Goal: Complete application form

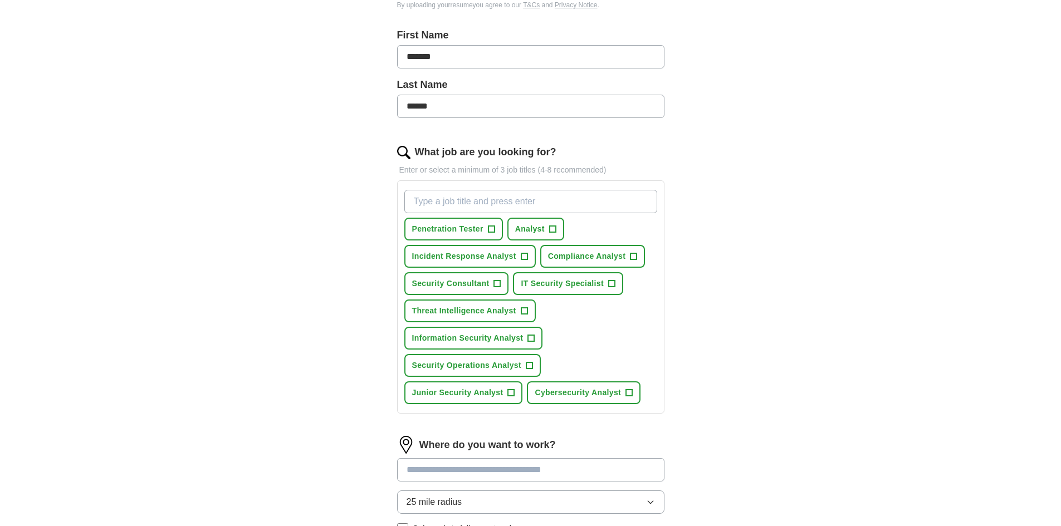
scroll to position [278, 0]
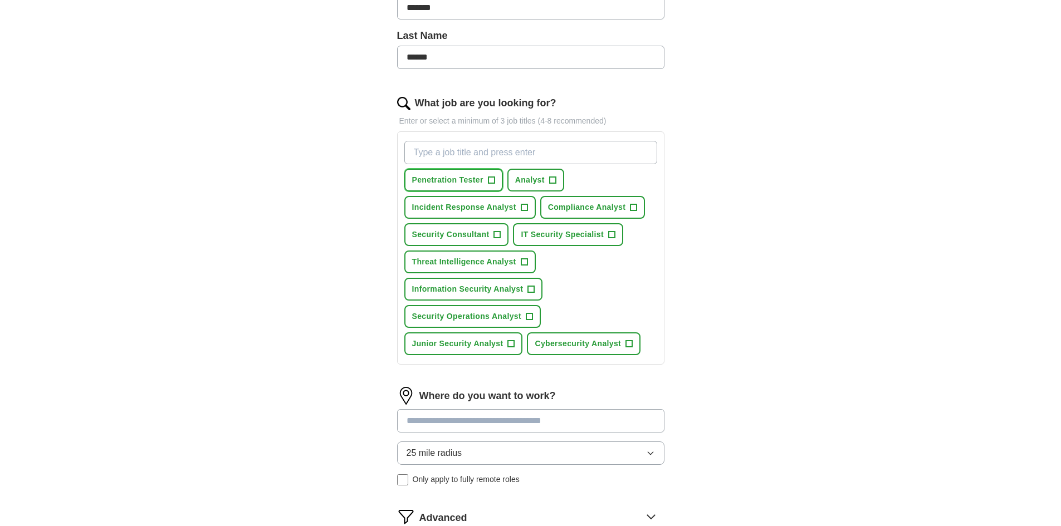
click at [494, 183] on span "+" at bounding box center [491, 180] width 7 height 9
click at [548, 179] on button "Analyst +" at bounding box center [535, 180] width 57 height 23
click at [528, 209] on button "Incident Response Analyst +" at bounding box center [469, 207] width 131 height 23
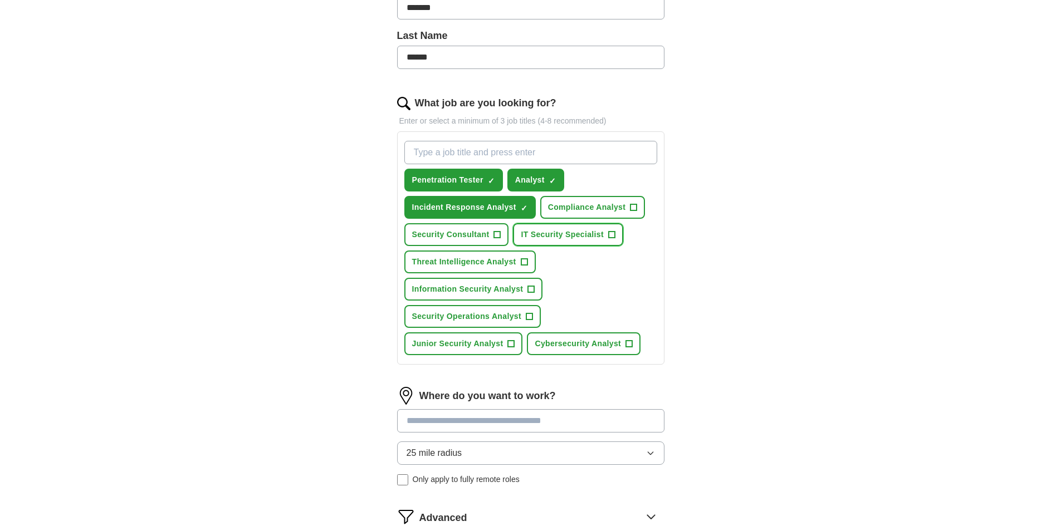
click at [609, 233] on span "+" at bounding box center [611, 234] width 7 height 9
click at [515, 267] on span "Threat Intelligence Analyst" at bounding box center [464, 262] width 104 height 12
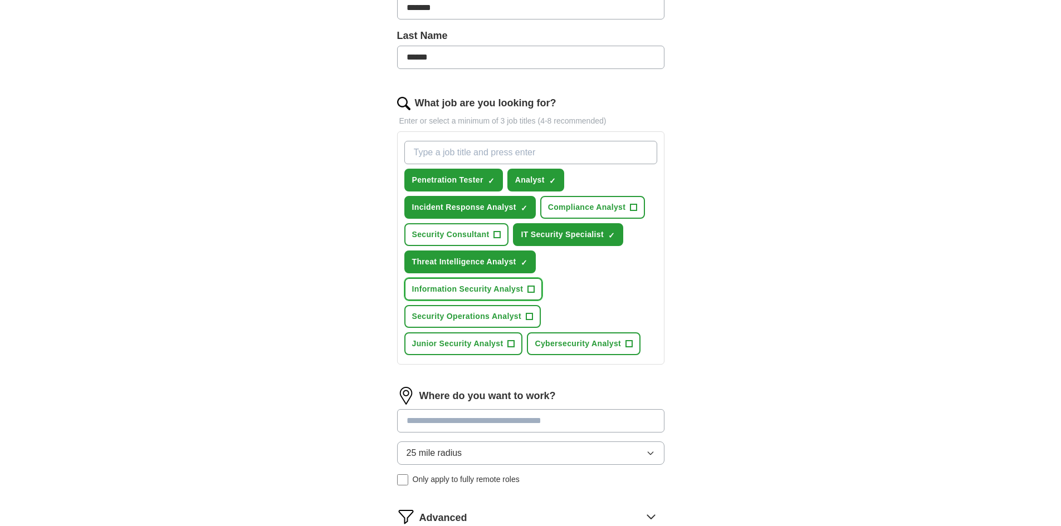
click at [502, 291] on span "Information Security Analyst" at bounding box center [467, 289] width 111 height 12
click at [506, 315] on span "Security Operations Analyst" at bounding box center [466, 317] width 109 height 12
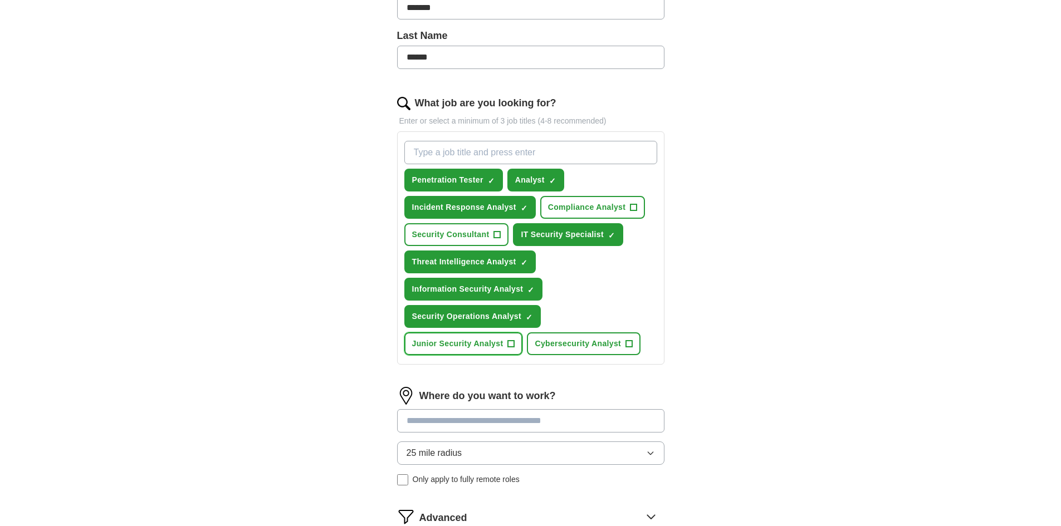
click at [494, 343] on span "Junior Security Analyst" at bounding box center [457, 344] width 91 height 12
click at [609, 343] on span "Cybersecurity Analyst" at bounding box center [577, 344] width 86 height 12
click at [499, 155] on input "What job are you looking for?" at bounding box center [530, 152] width 253 height 23
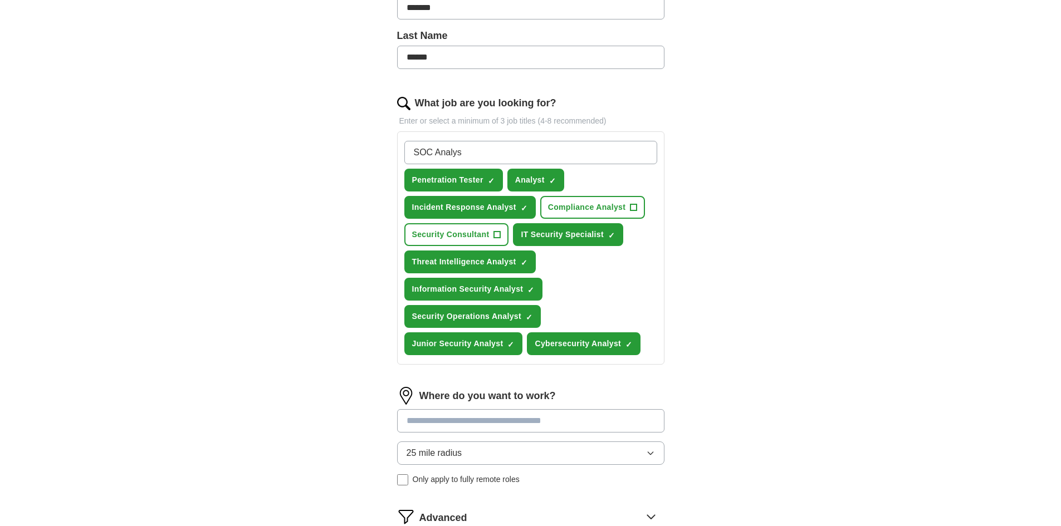
type input "SOC Analyst"
type input "analist"
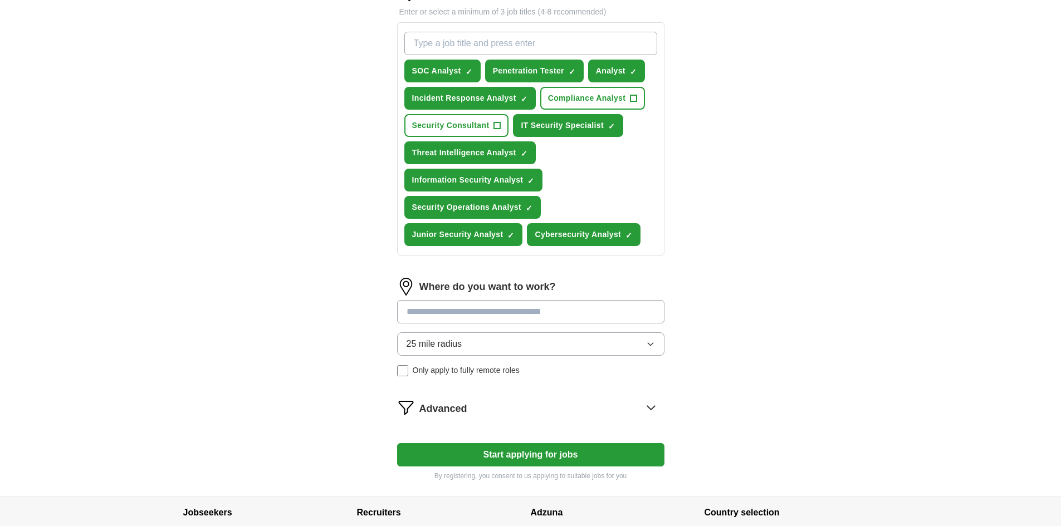
scroll to position [390, 0]
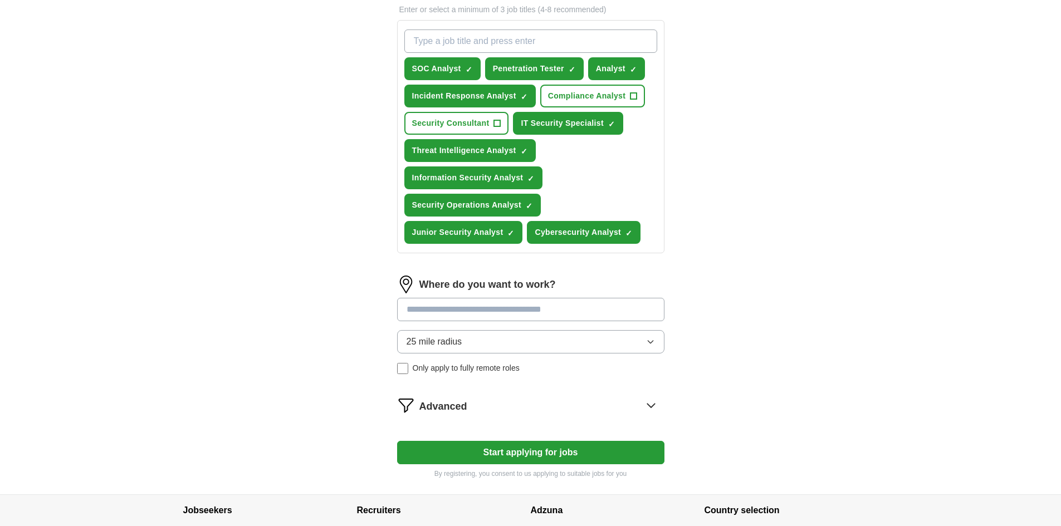
click at [646, 344] on icon "button" at bounding box center [650, 341] width 9 height 9
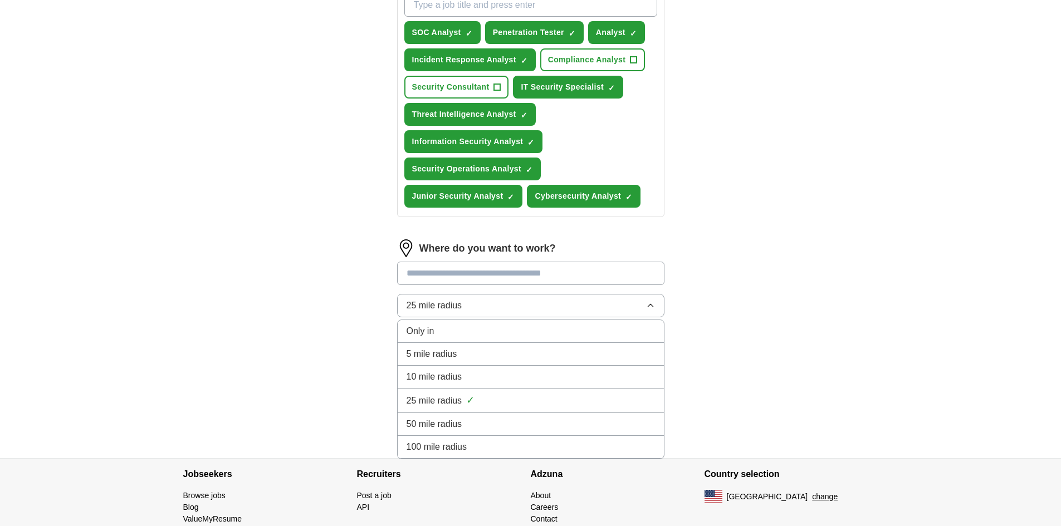
scroll to position [445, 0]
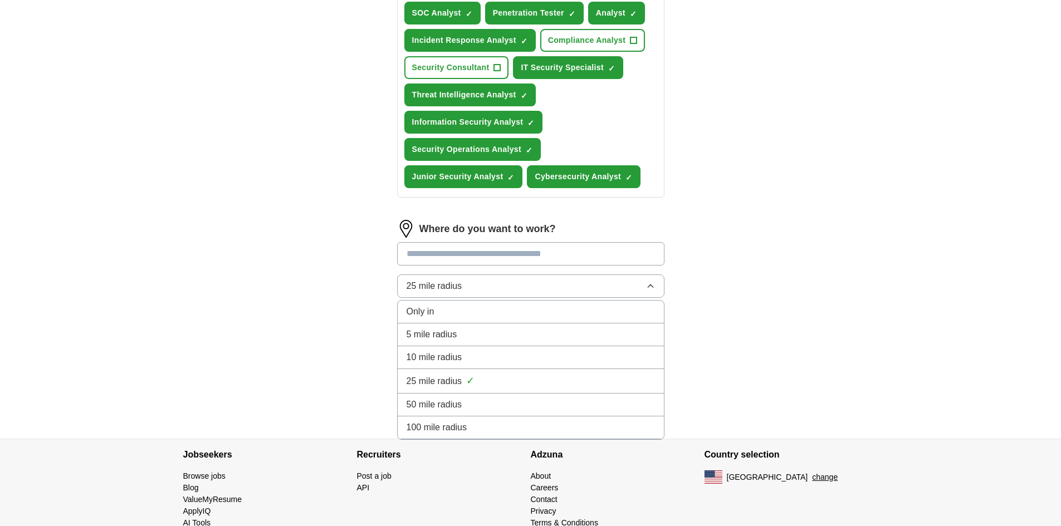
click at [568, 428] on div "100 mile radius" at bounding box center [530, 427] width 248 height 13
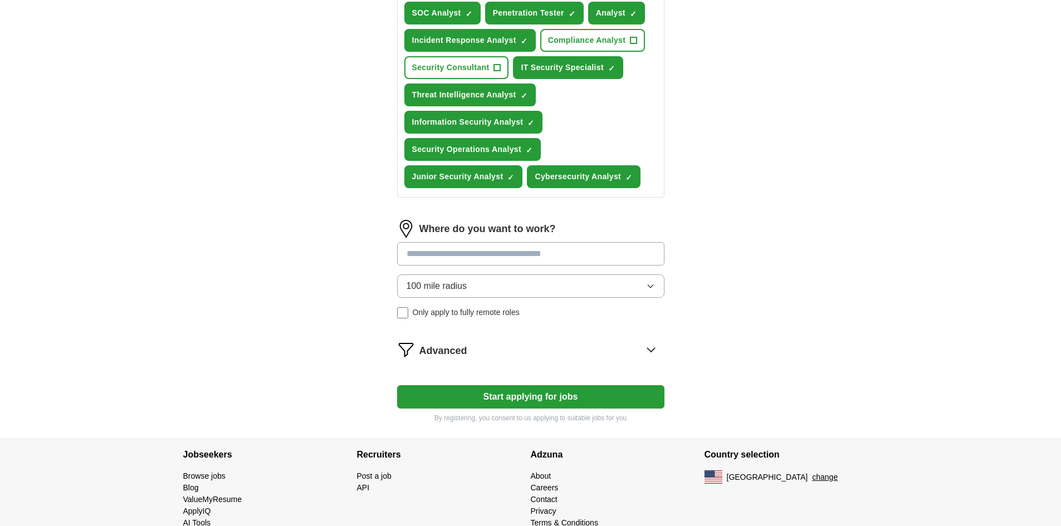
click at [487, 254] on input at bounding box center [530, 253] width 267 height 23
type input "**"
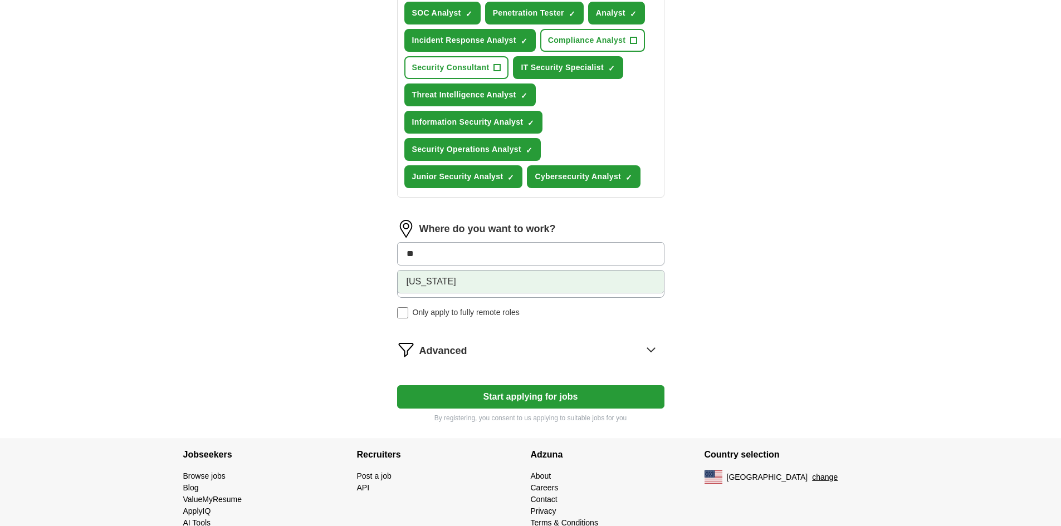
click at [551, 279] on li "[US_STATE]" at bounding box center [531, 282] width 266 height 22
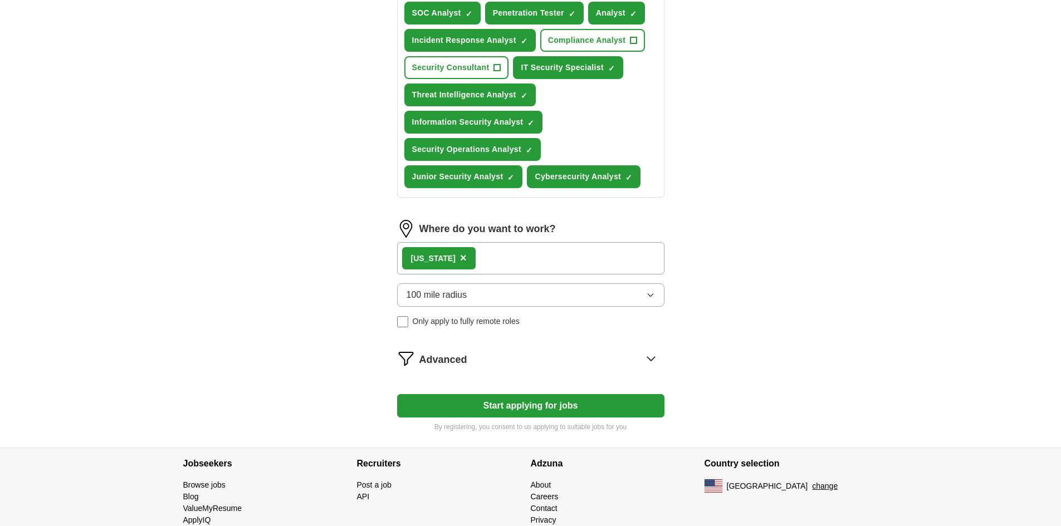
click at [647, 357] on icon at bounding box center [650, 359] width 7 height 4
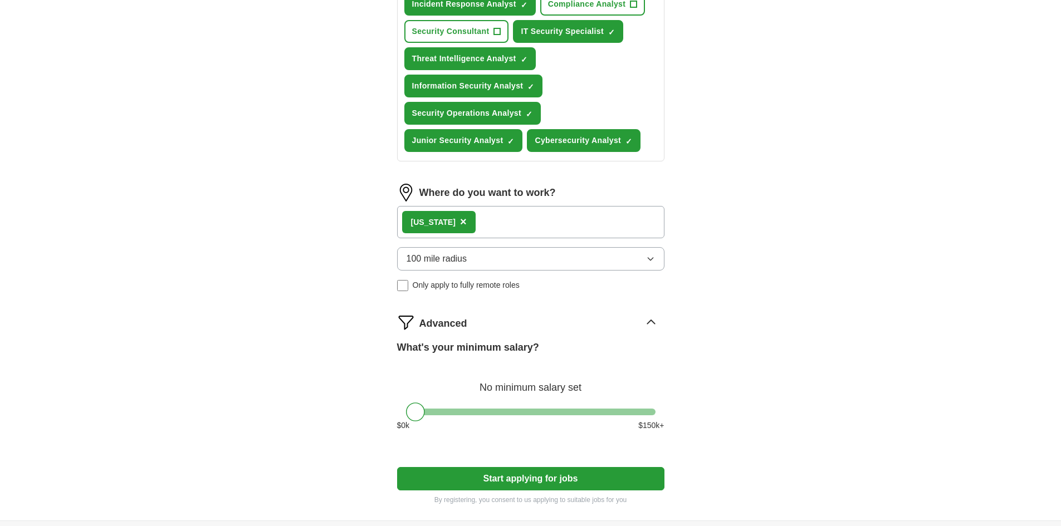
scroll to position [557, 0]
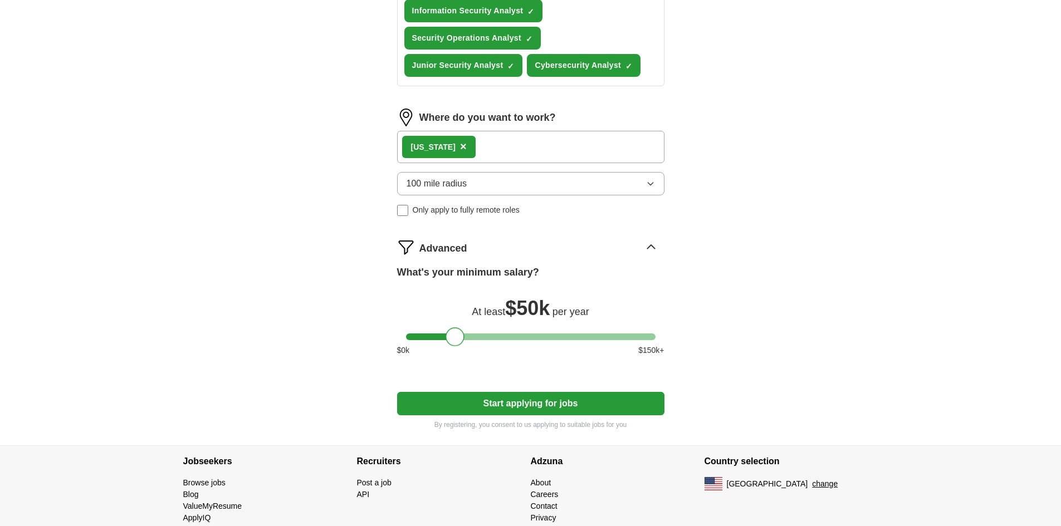
drag, startPoint x: 418, startPoint y: 335, endPoint x: 457, endPoint y: 334, distance: 39.5
click at [457, 334] on div at bounding box center [454, 336] width 19 height 19
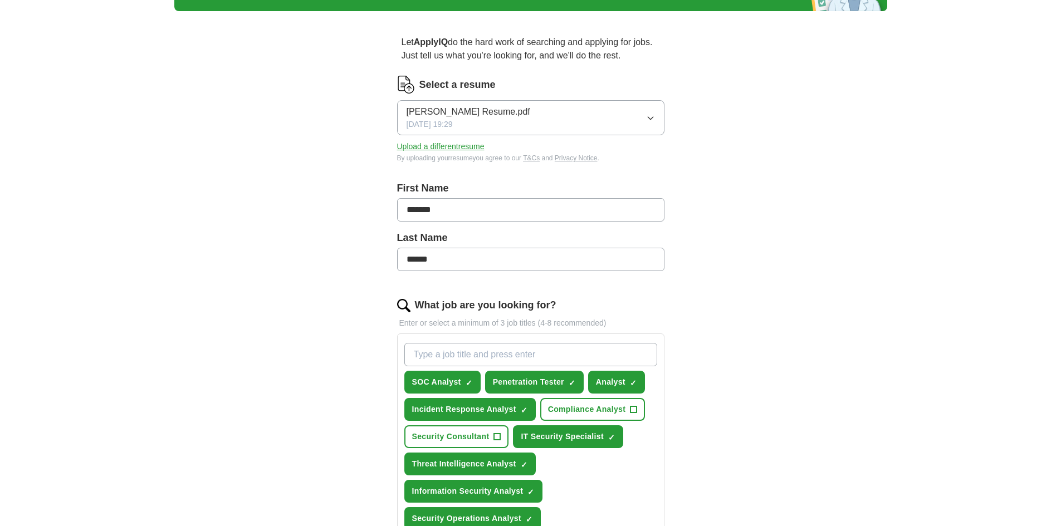
scroll to position [0, 0]
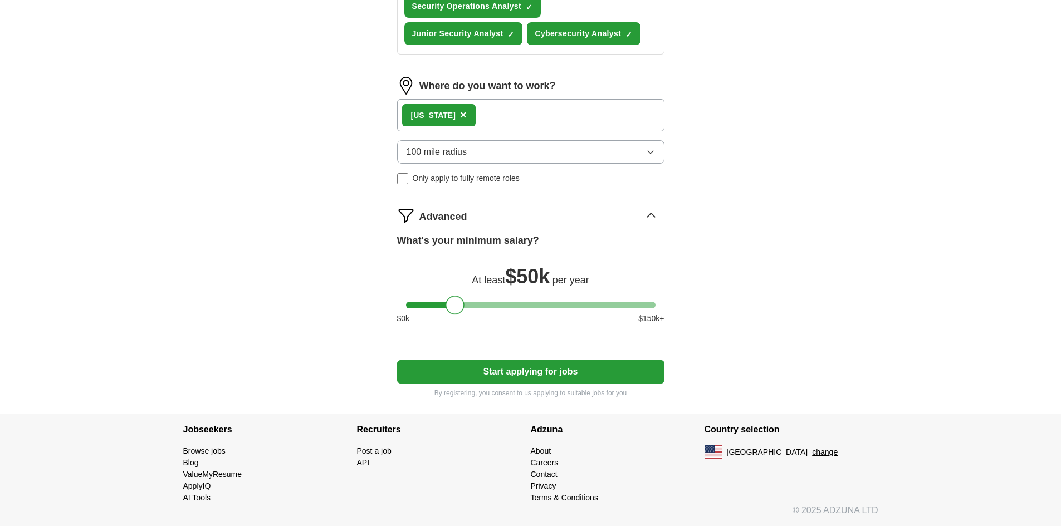
drag, startPoint x: 598, startPoint y: 364, endPoint x: 664, endPoint y: 375, distance: 67.3
click at [597, 364] on button "Start applying for jobs" at bounding box center [530, 371] width 267 height 23
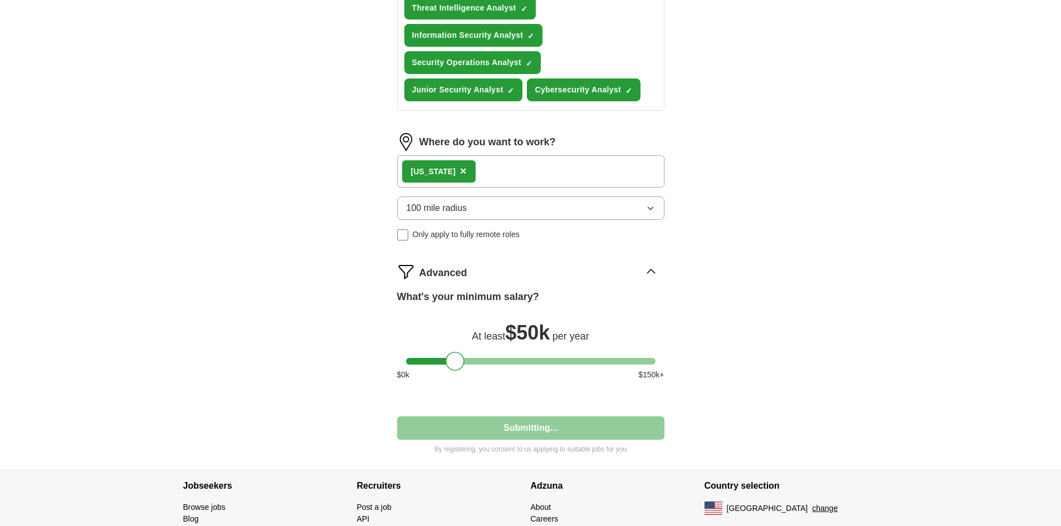
select select "**"
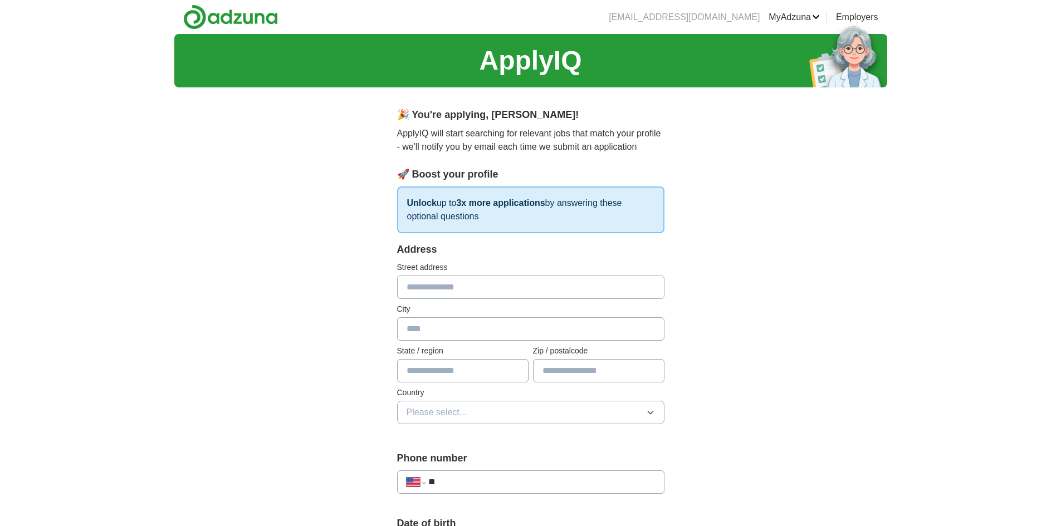
click at [560, 286] on input "text" at bounding box center [530, 287] width 267 height 23
type input "**********"
type input "****"
type input "**"
type input "*****"
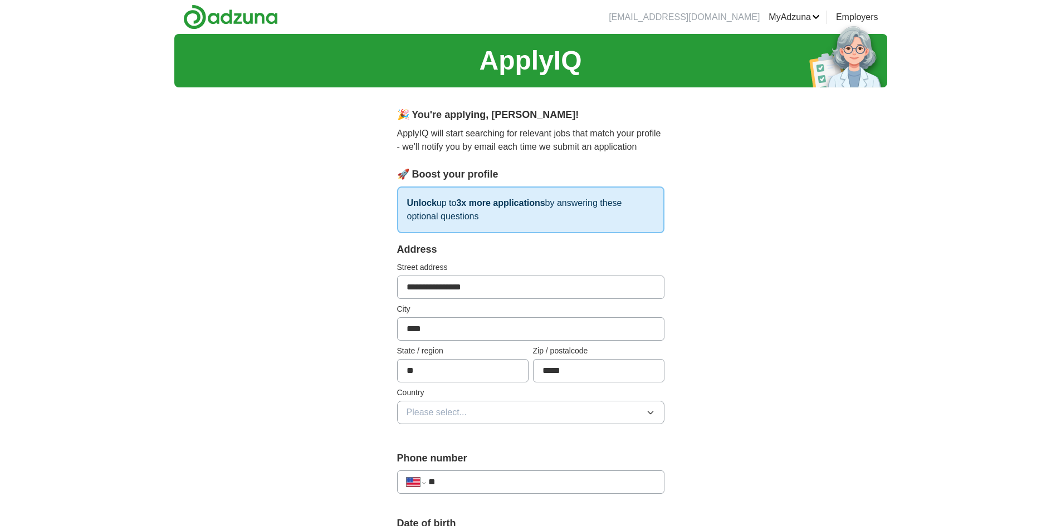
click at [650, 409] on icon "button" at bounding box center [650, 412] width 9 height 9
click at [595, 460] on div "[GEOGRAPHIC_DATA]" at bounding box center [530, 460] width 248 height 13
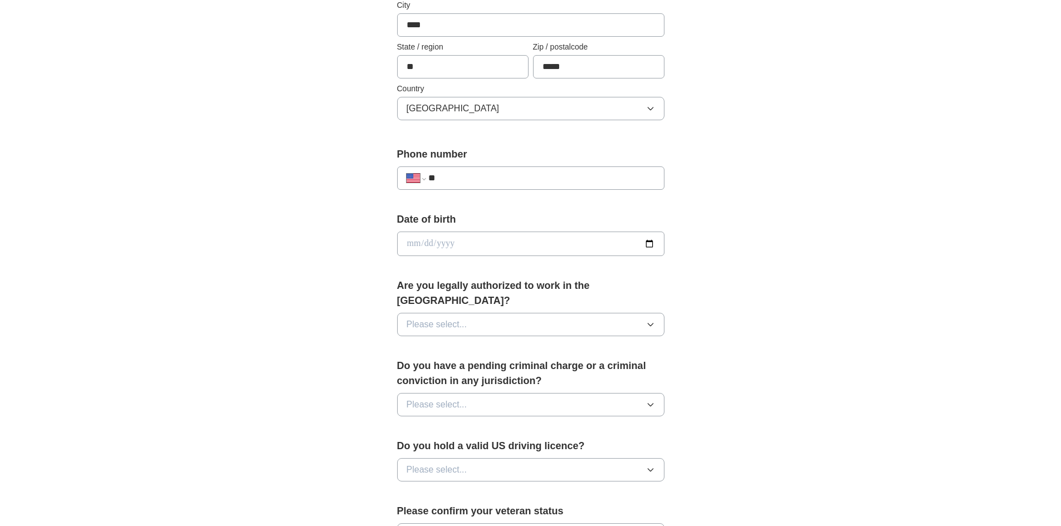
scroll to position [334, 0]
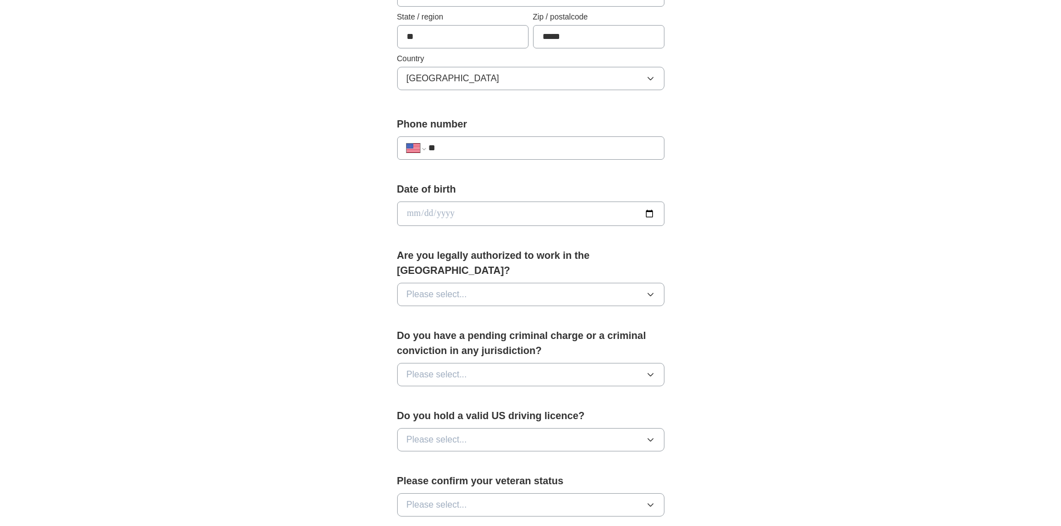
click at [656, 283] on button "Please select..." at bounding box center [530, 294] width 267 height 23
click at [582, 313] on div "Yes" at bounding box center [530, 319] width 248 height 13
click at [642, 363] on button "Please select..." at bounding box center [530, 374] width 267 height 23
click at [547, 416] on div "No" at bounding box center [530, 422] width 248 height 13
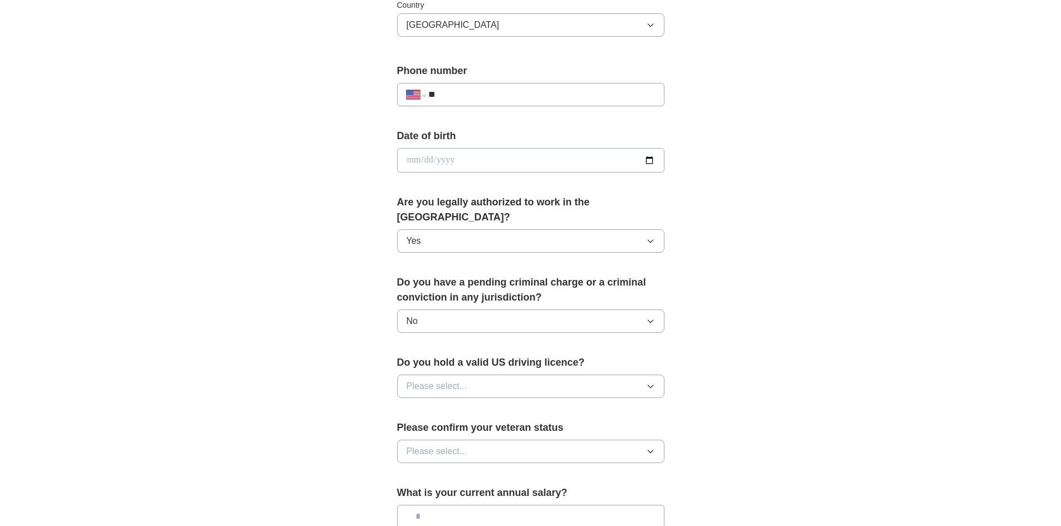
scroll to position [445, 0]
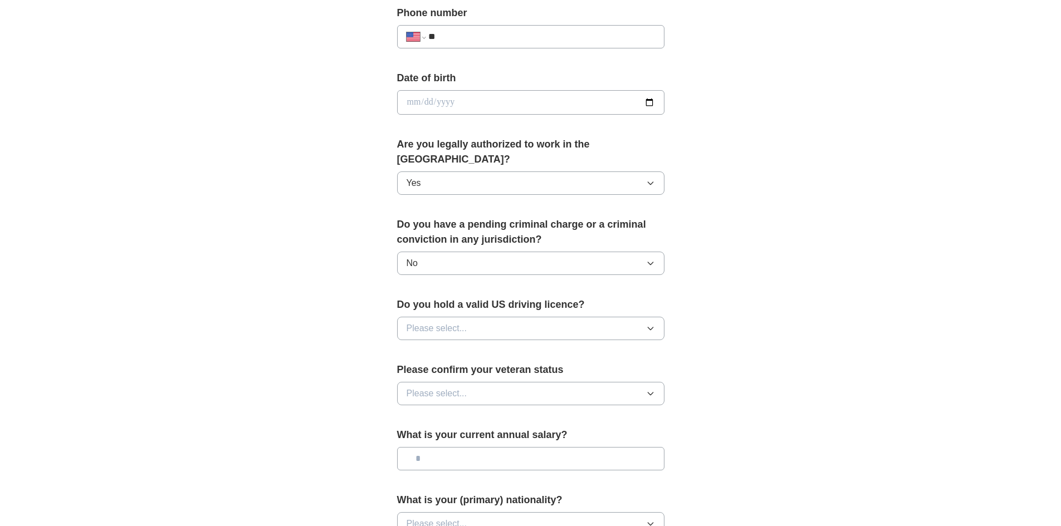
click at [636, 317] on button "Please select..." at bounding box center [530, 328] width 267 height 23
click at [526, 347] on div "Yes" at bounding box center [530, 353] width 248 height 13
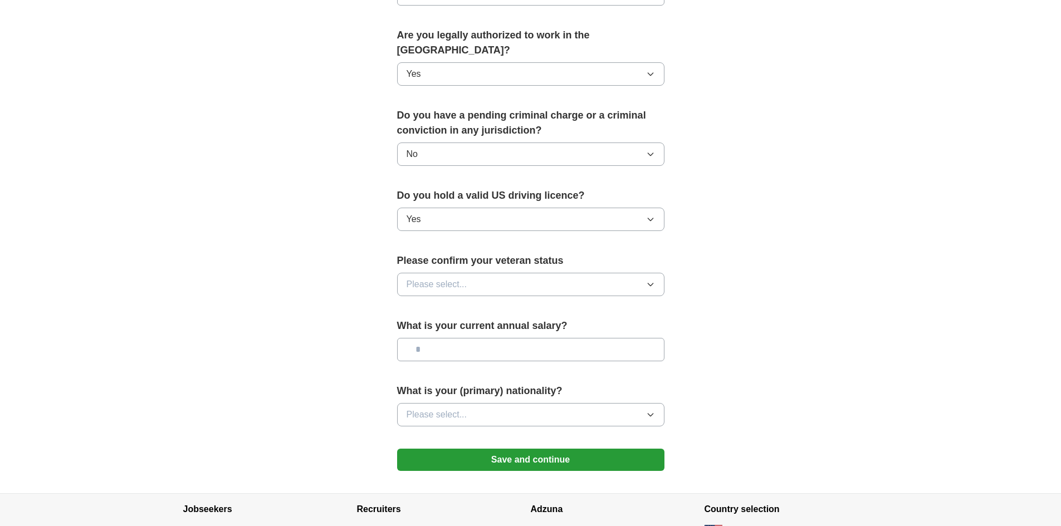
scroll to position [557, 0]
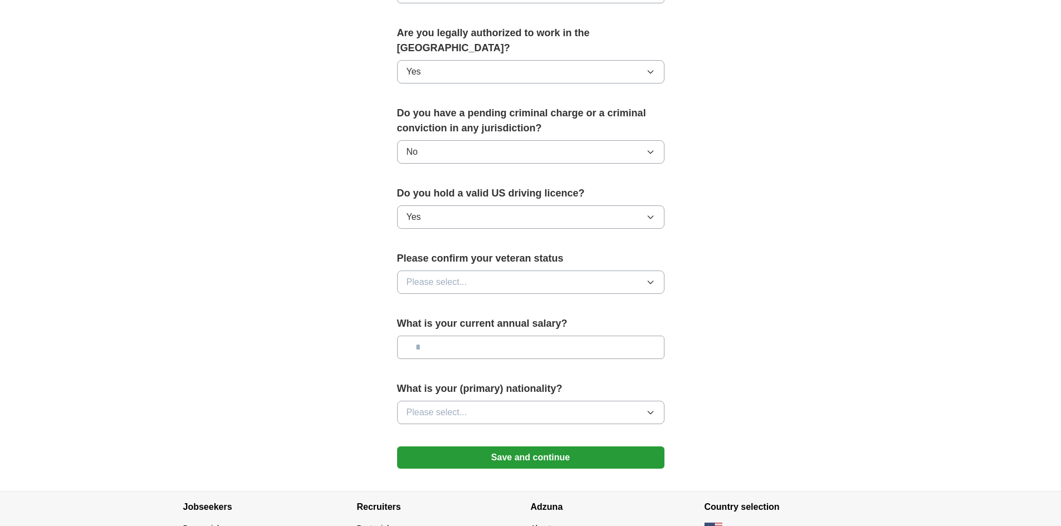
click at [644, 271] on button "Please select..." at bounding box center [530, 282] width 267 height 23
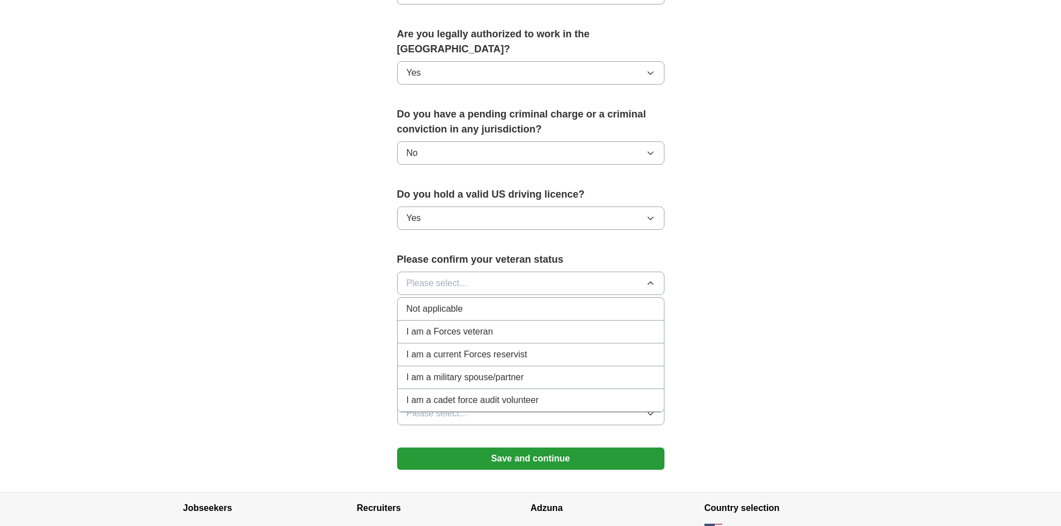
scroll to position [508, 0]
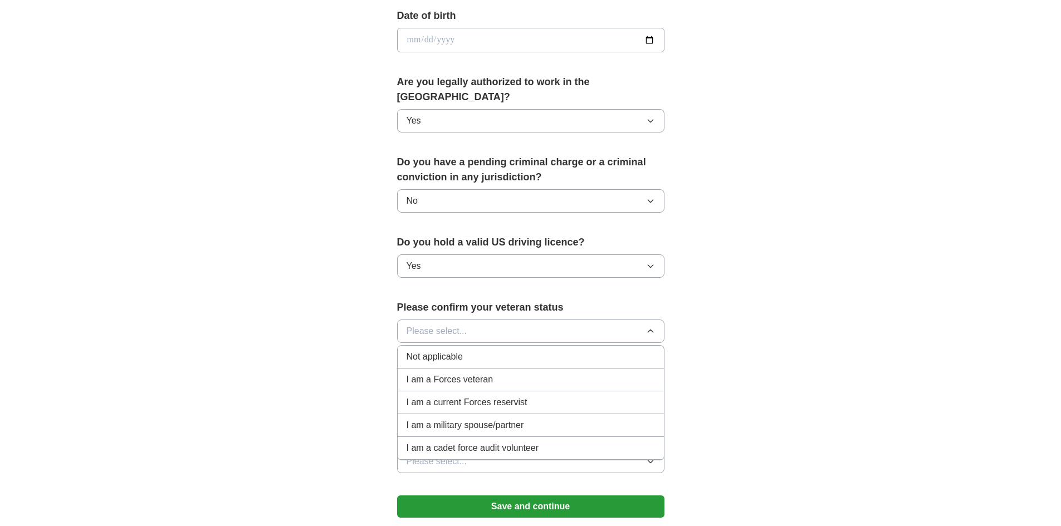
click at [515, 350] on div "Not applicable" at bounding box center [530, 356] width 248 height 13
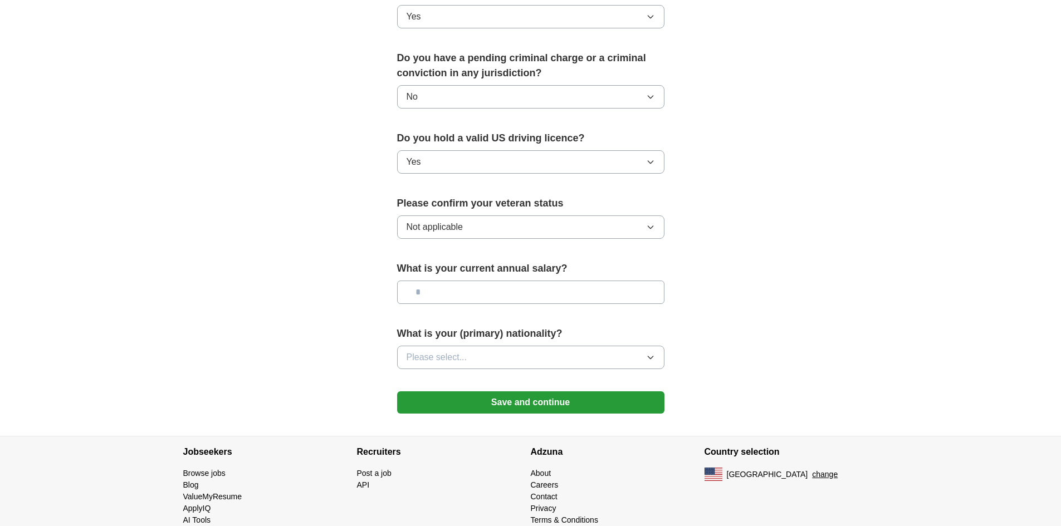
scroll to position [619, 0]
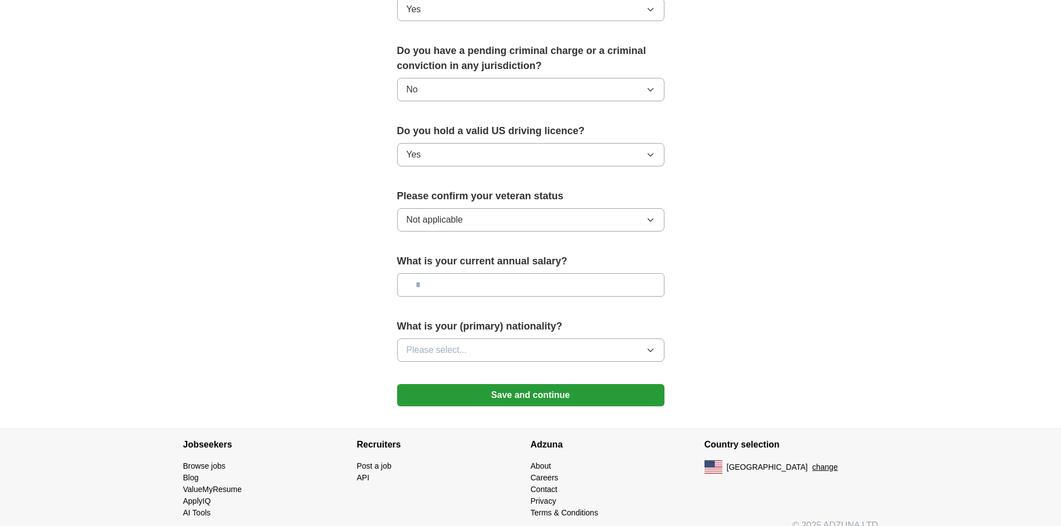
drag, startPoint x: 635, startPoint y: 323, endPoint x: 638, endPoint y: 328, distance: 6.5
click at [637, 327] on div "What is your (primary) nationality? Please select..." at bounding box center [530, 345] width 267 height 52
click at [639, 338] on button "Please select..." at bounding box center [530, 349] width 267 height 23
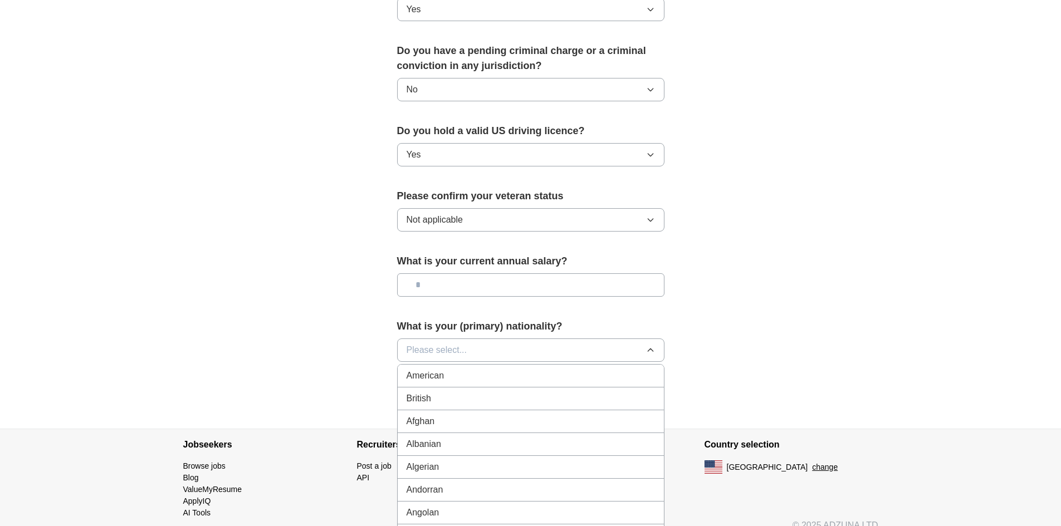
click at [602, 369] on div "American" at bounding box center [530, 375] width 248 height 13
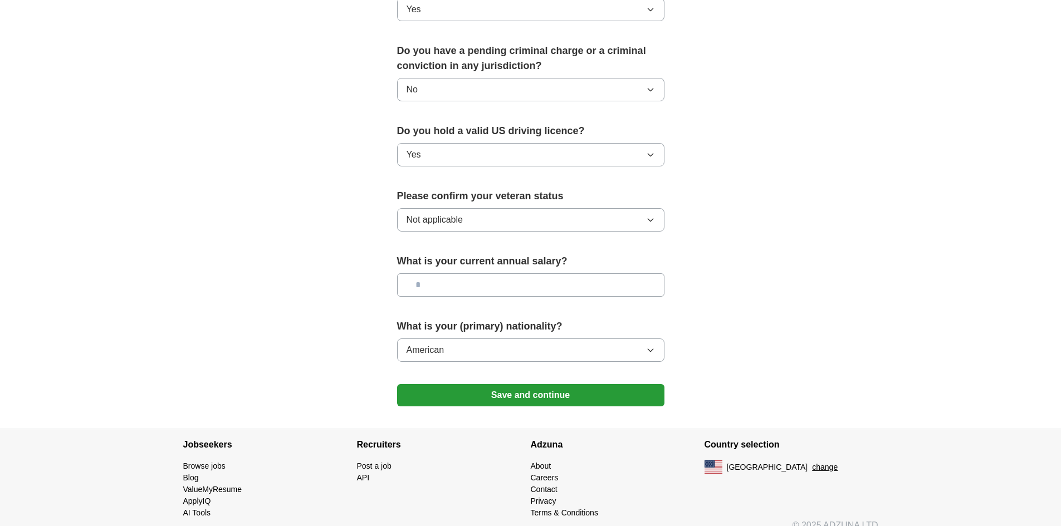
click at [553, 384] on button "Save and continue" at bounding box center [530, 395] width 267 height 22
